Goal: Check status: Check status

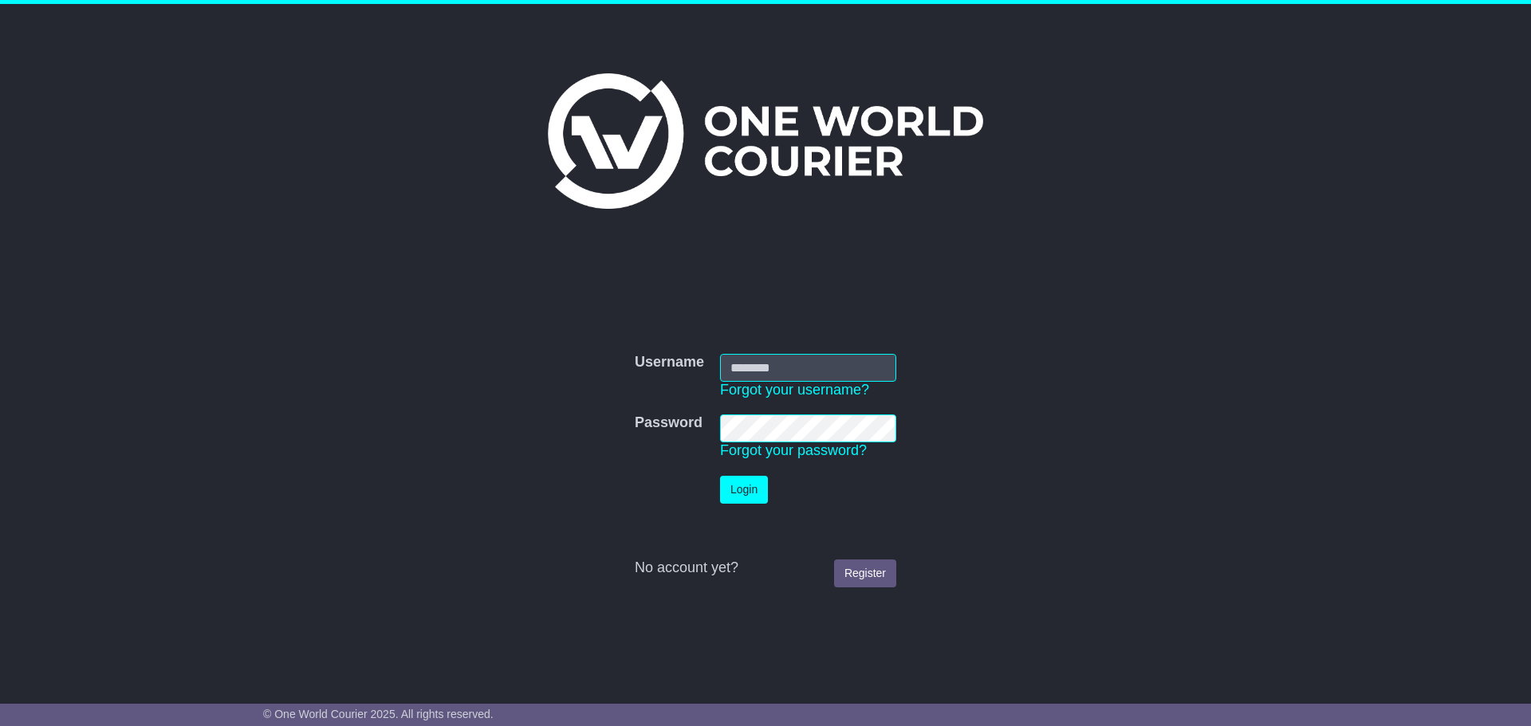
type input "**********"
drag, startPoint x: 762, startPoint y: 493, endPoint x: 789, endPoint y: 411, distance: 85.7
click at [761, 493] on button "Login" at bounding box center [744, 490] width 48 height 28
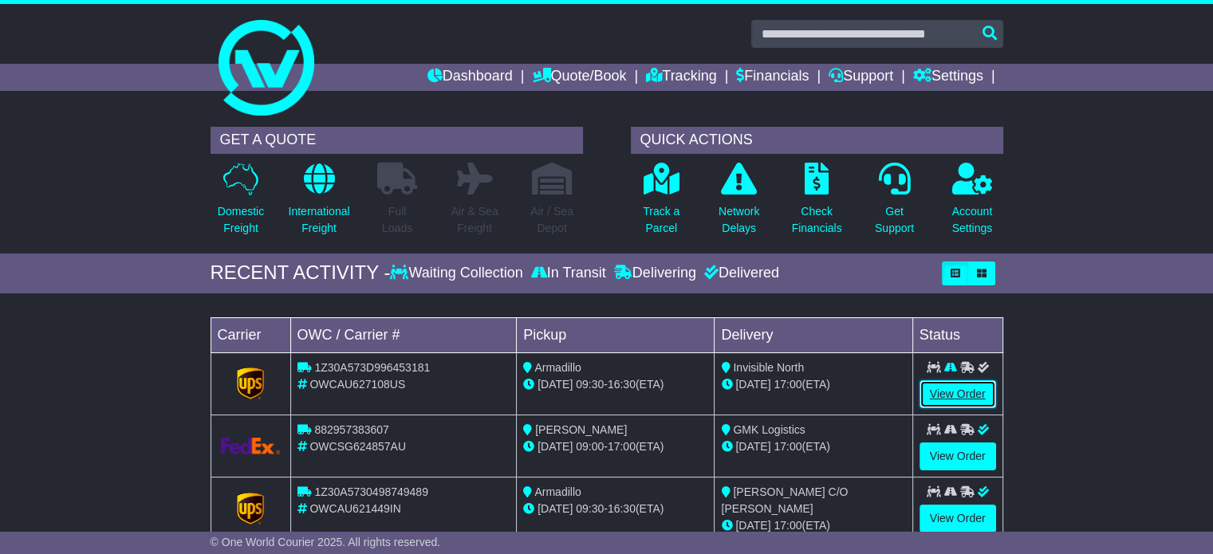
click at [938, 397] on link "View Order" at bounding box center [957, 394] width 77 height 28
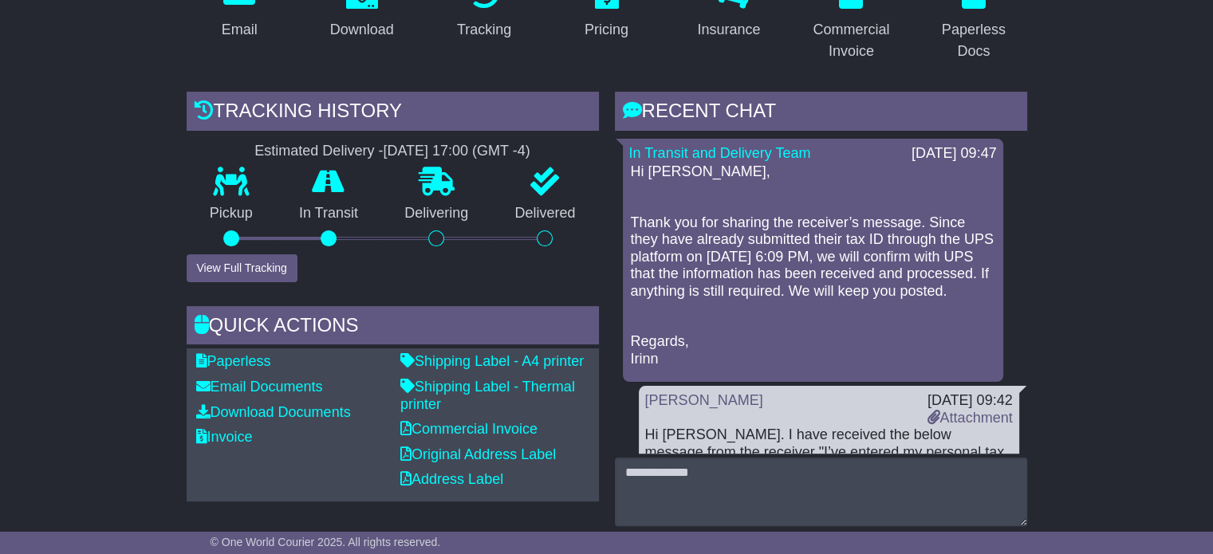
scroll to position [319, 0]
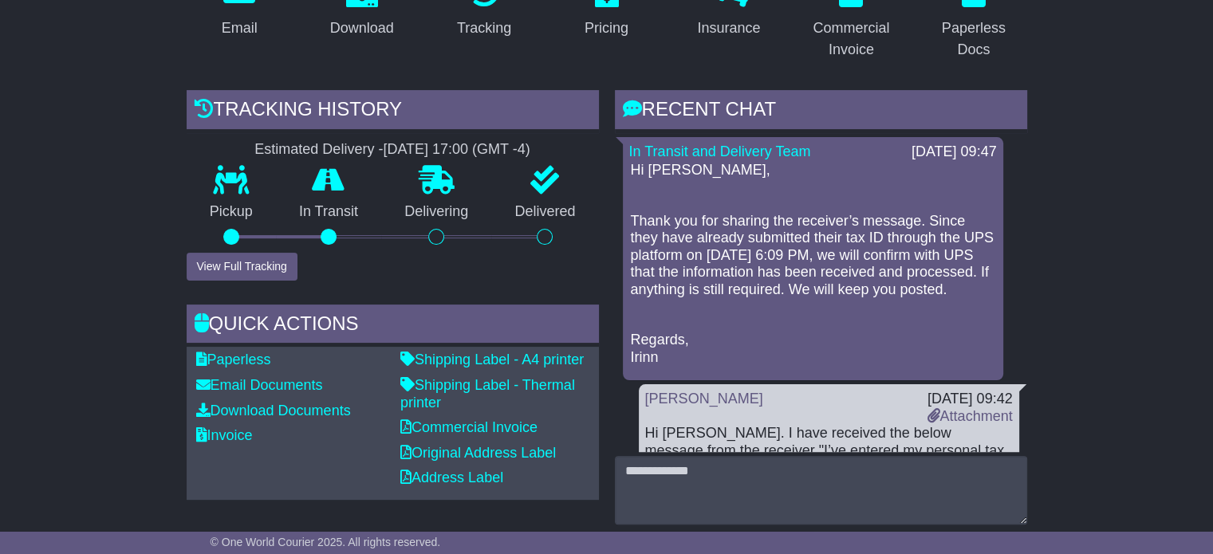
drag, startPoint x: 747, startPoint y: 321, endPoint x: 737, endPoint y: 314, distance: 12.6
click at [747, 321] on div "Hi Shanel, Thank you for sharing the receiver’s message. Since they have alread…" at bounding box center [813, 264] width 368 height 204
drag, startPoint x: 698, startPoint y: 309, endPoint x: 615, endPoint y: 227, distance: 117.3
copy p "Thank you for sharing the receiver’s message. Since they have already submitted…"
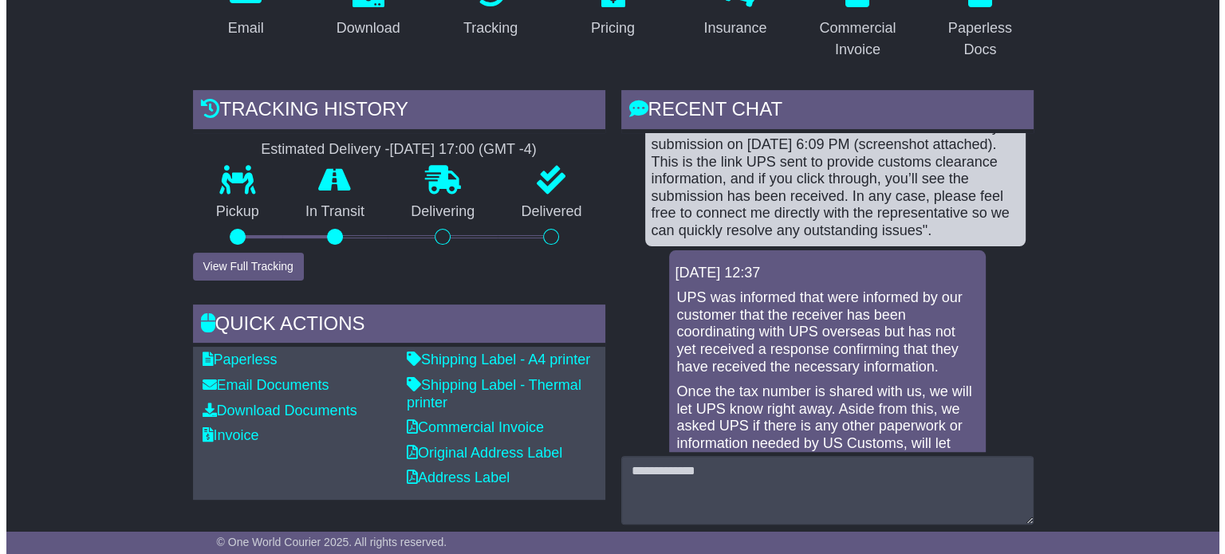
scroll to position [558, 0]
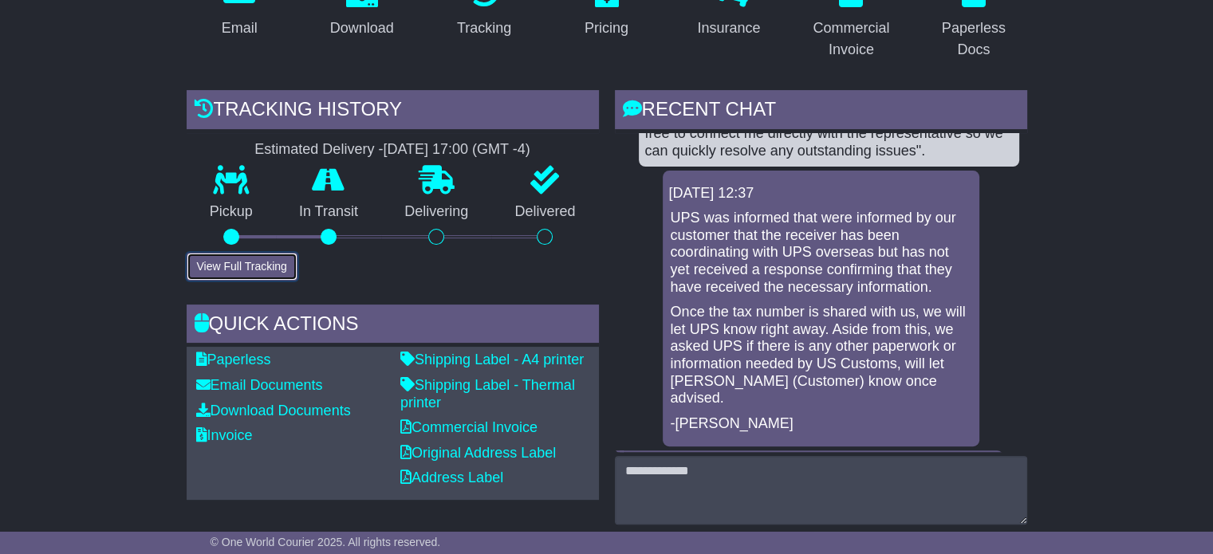
click at [231, 262] on button "View Full Tracking" at bounding box center [242, 267] width 111 height 28
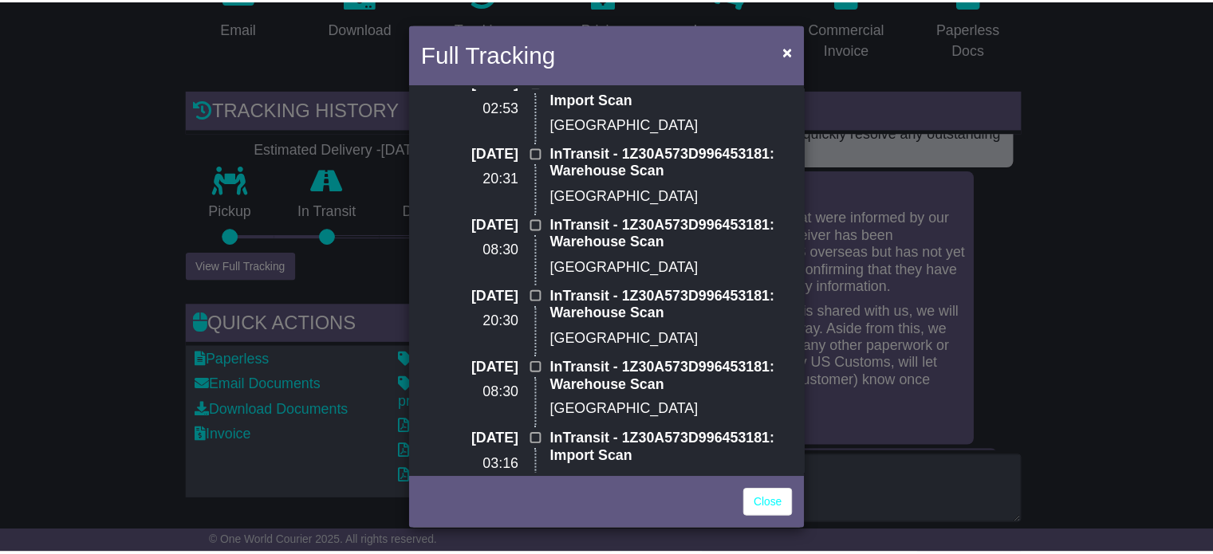
scroll to position [1037, 0]
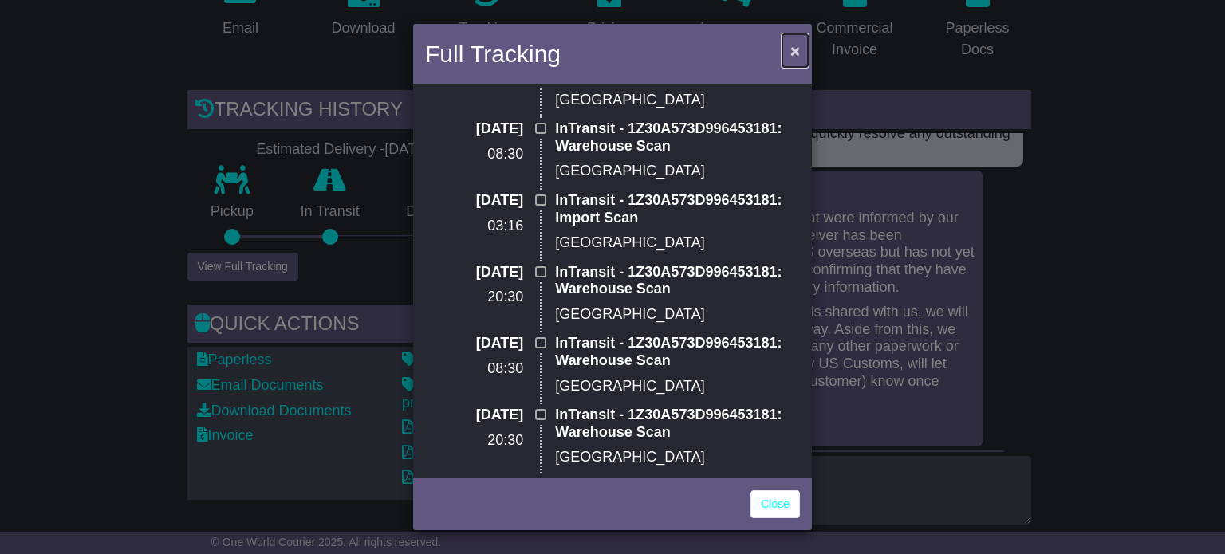
click at [797, 53] on span "×" at bounding box center [795, 50] width 10 height 18
